Goal: Information Seeking & Learning: Learn about a topic

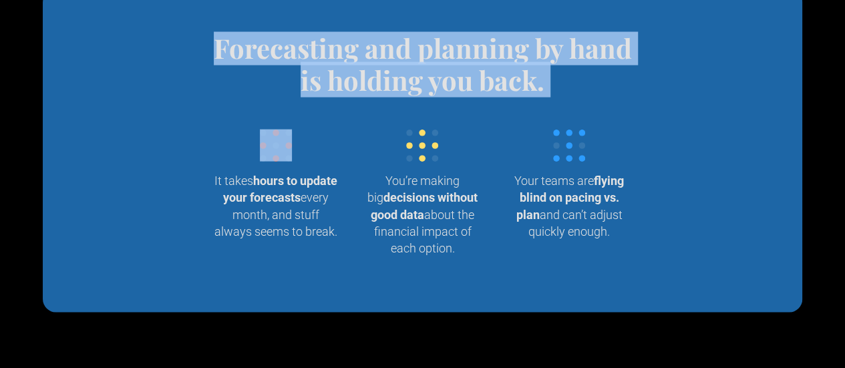
click at [435, 96] on h4 "Forecasting and planning by hand is holding you back." at bounding box center [423, 64] width 440 height 64
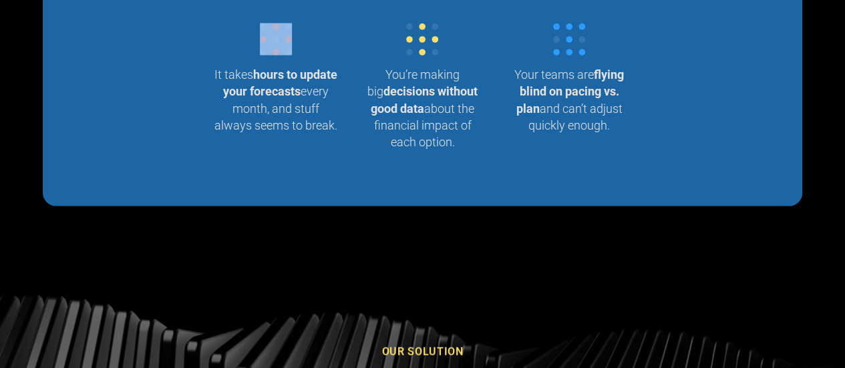
scroll to position [1483, 0]
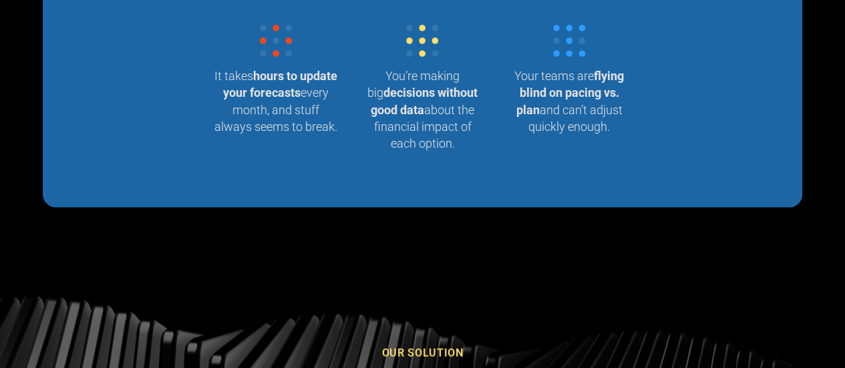
drag, startPoint x: 0, startPoint y: 0, endPoint x: 435, endPoint y: 160, distance: 463.4
click at [435, 116] on strong "decisions without good data" at bounding box center [424, 101] width 107 height 31
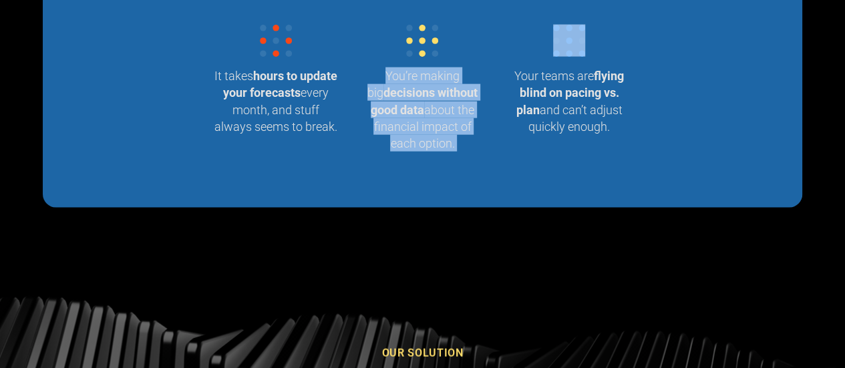
click at [435, 116] on strong "decisions without good data" at bounding box center [424, 101] width 107 height 31
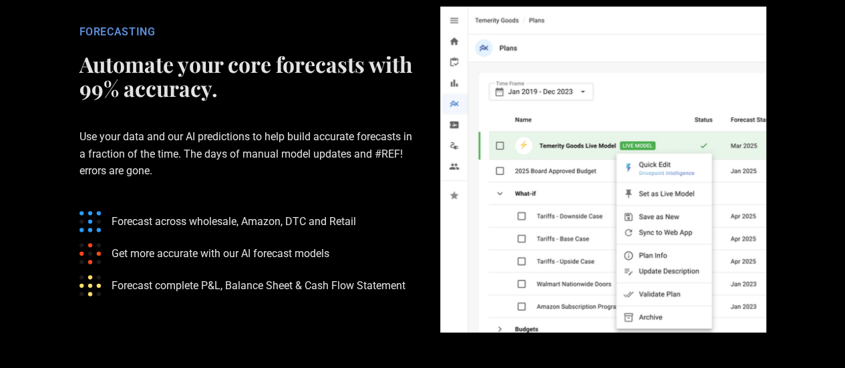
scroll to position [2112, 0]
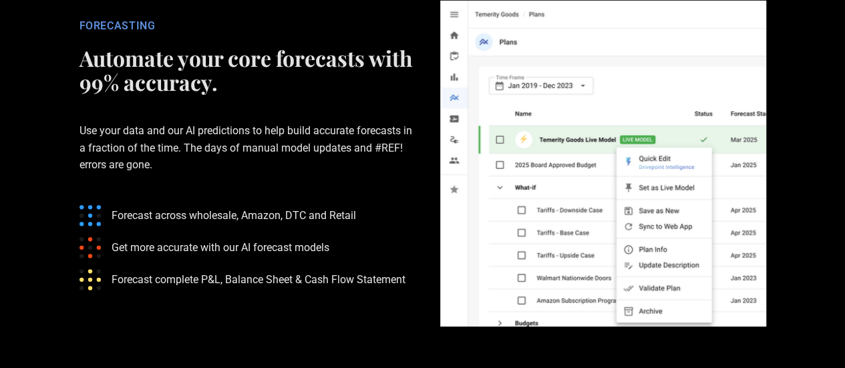
click at [291, 194] on p "Use your data and our AI predictions to help build accurate forecasts in a frac…" at bounding box center [247, 148] width 334 height 94
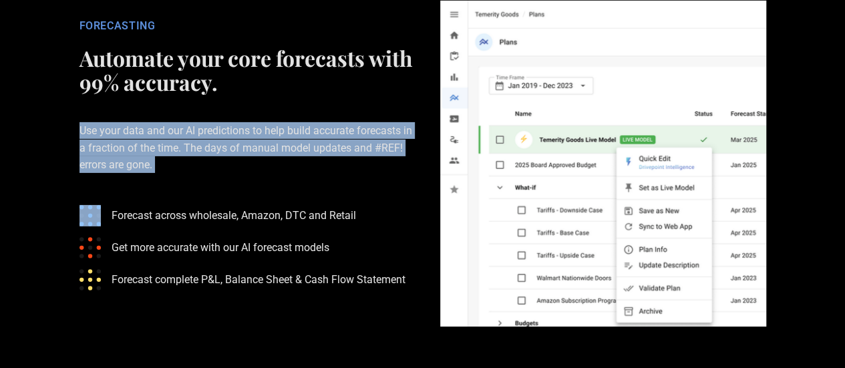
click at [291, 194] on p "Use your data and our AI predictions to help build accurate forecasts in a frac…" at bounding box center [247, 148] width 334 height 94
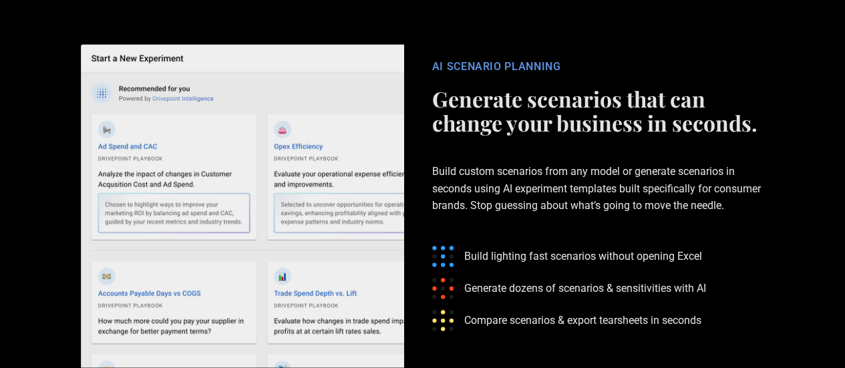
scroll to position [2443, 0]
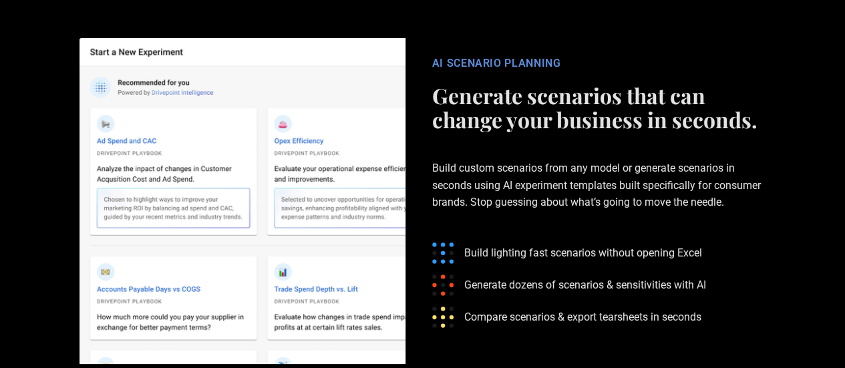
click at [464, 132] on h2 "Generate scenarios that can change your business in seconds." at bounding box center [599, 108] width 334 height 48
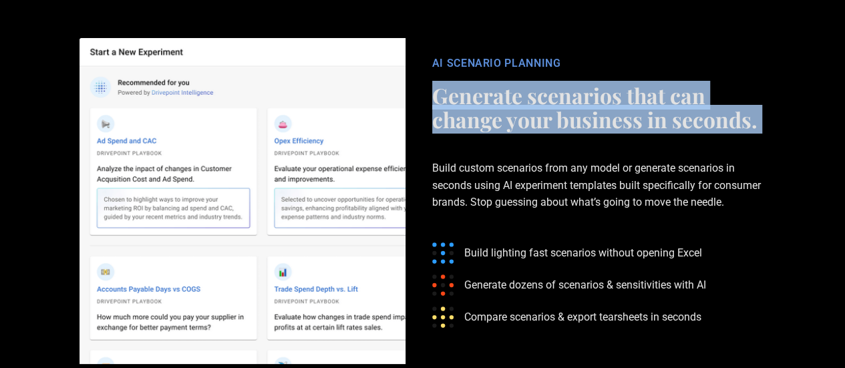
click at [464, 132] on h2 "Generate scenarios that can change your business in seconds." at bounding box center [599, 108] width 334 height 48
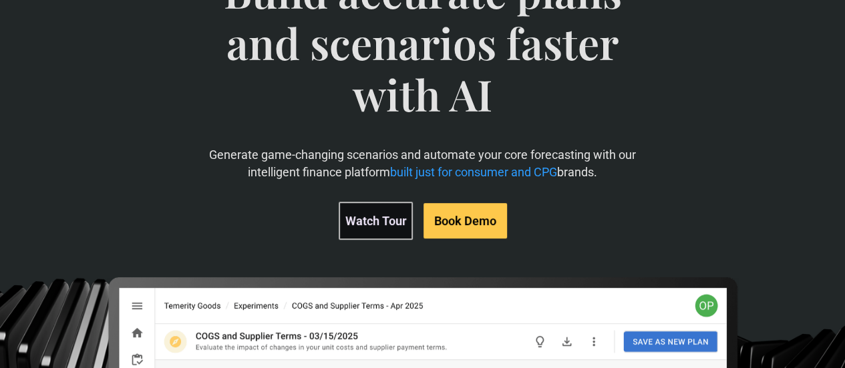
scroll to position [0, 0]
